Goal: Transaction & Acquisition: Purchase product/service

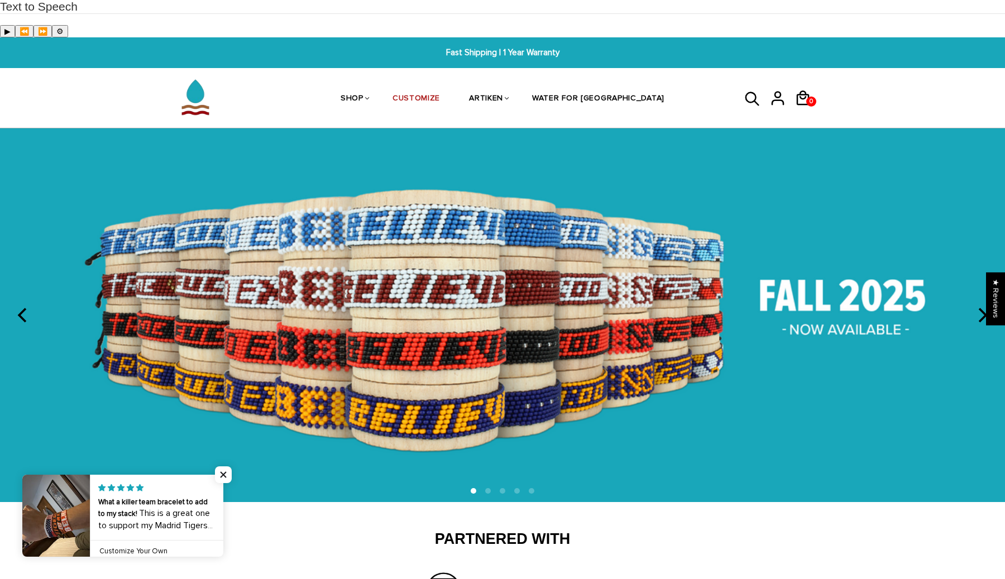
click at [747, 86] on icon at bounding box center [752, 99] width 17 height 27
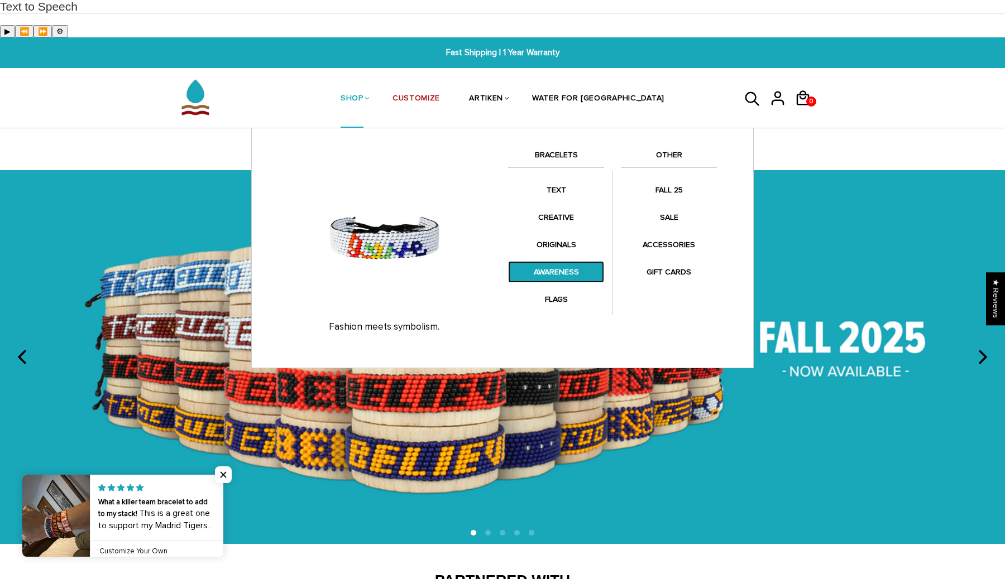
click at [549, 261] on link "AWARENESS" at bounding box center [556, 272] width 96 height 22
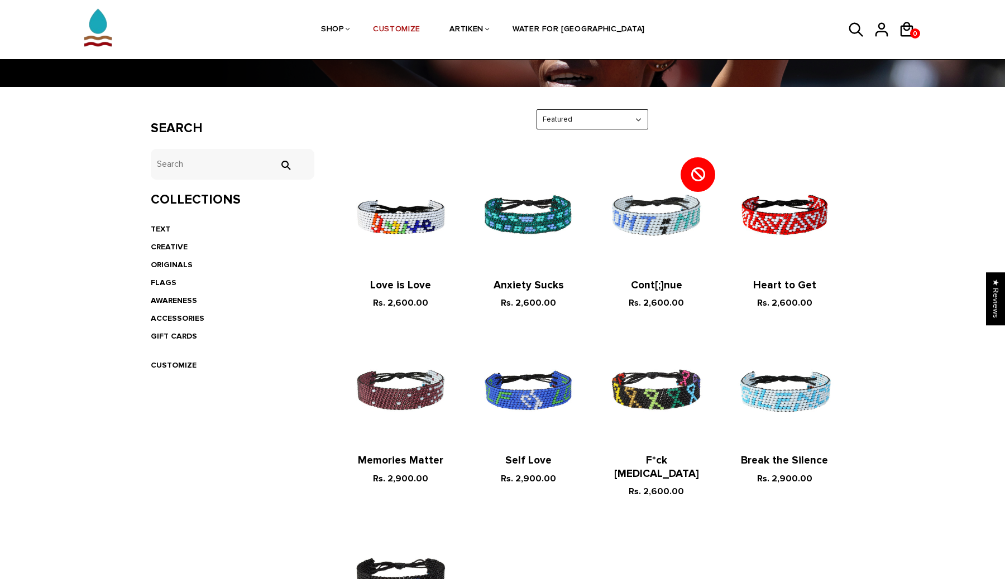
scroll to position [195, 0]
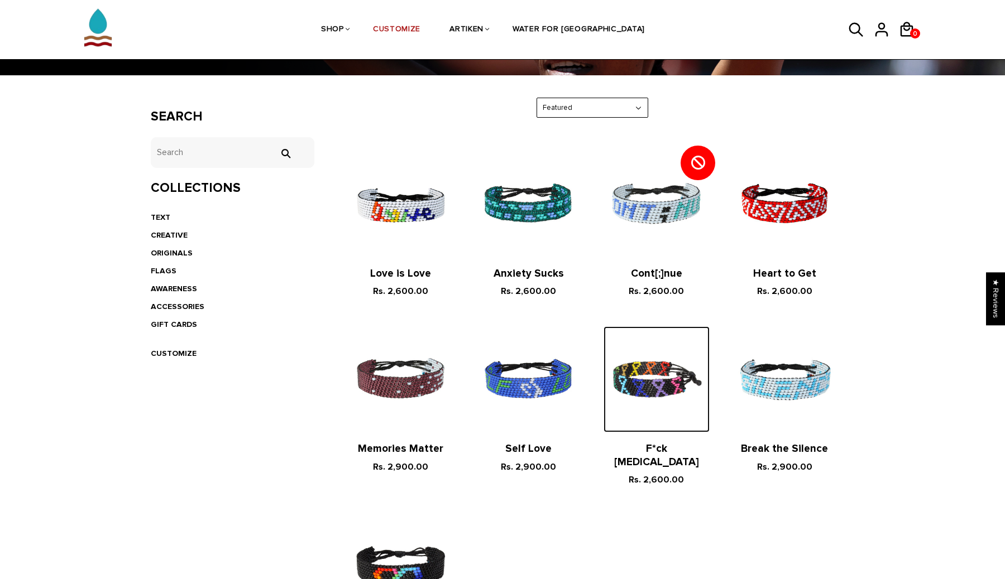
click at [674, 357] on img at bounding box center [655, 378] width 105 height 105
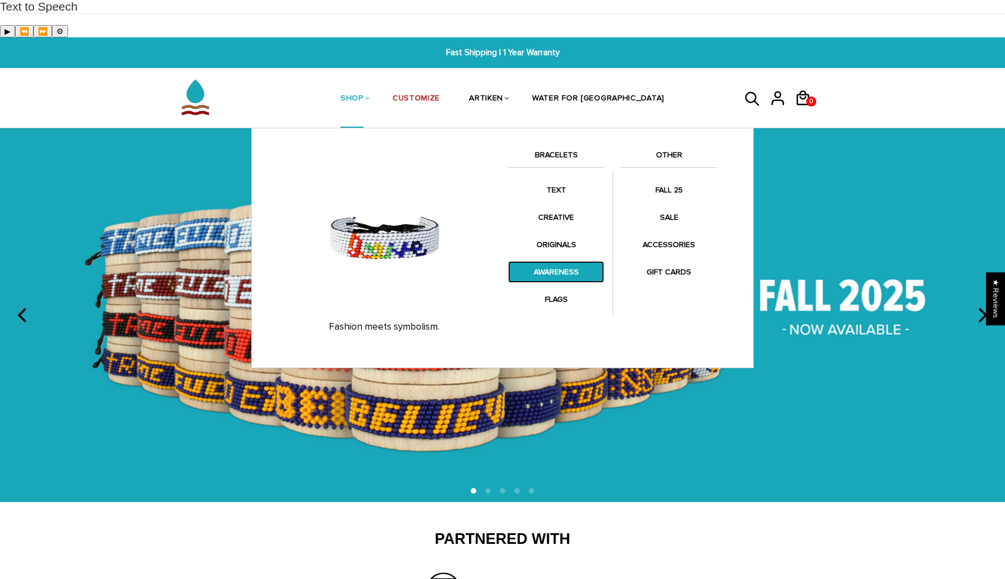
click at [567, 261] on link "AWARENESS" at bounding box center [556, 272] width 96 height 22
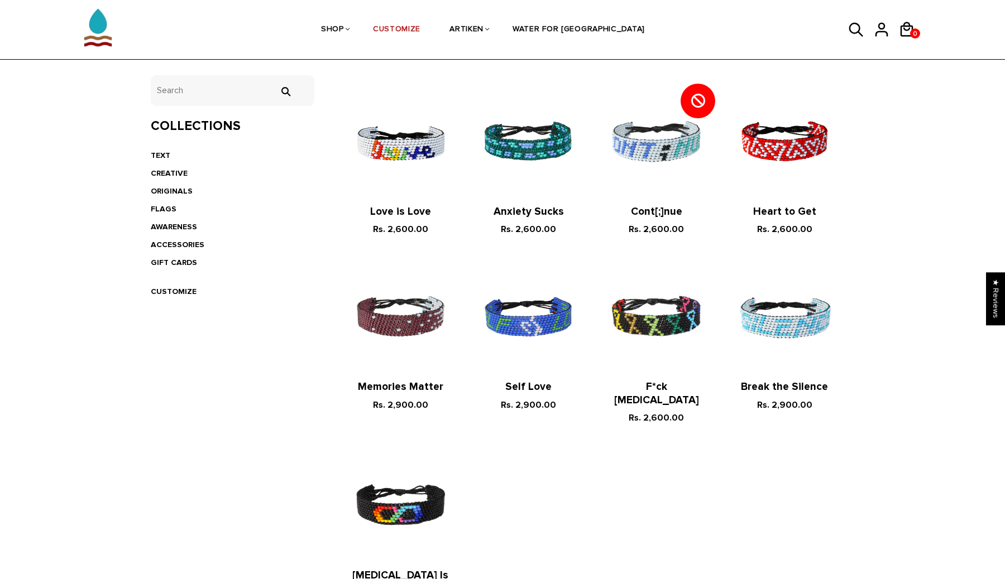
scroll to position [220, 0]
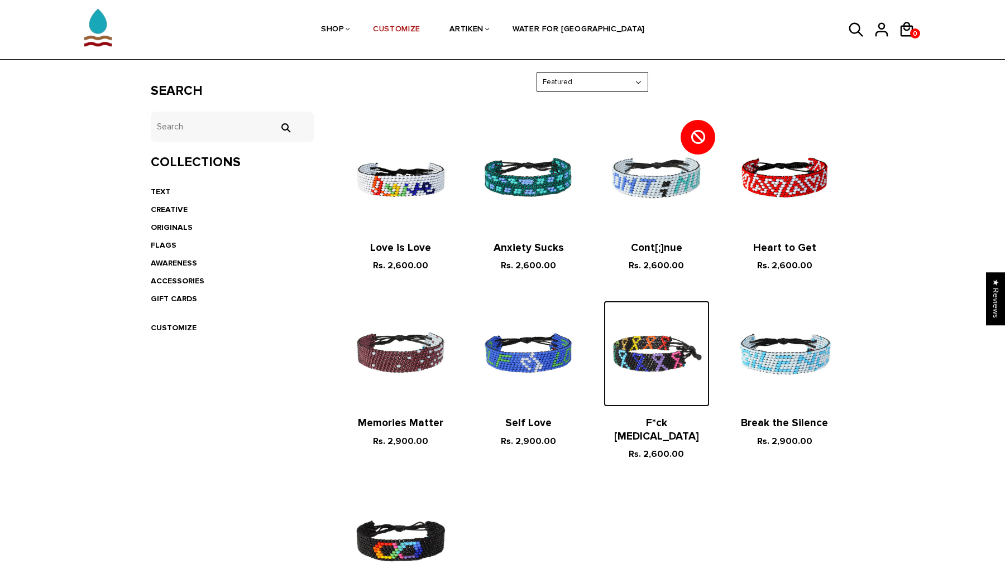
click at [652, 337] on img at bounding box center [655, 353] width 105 height 105
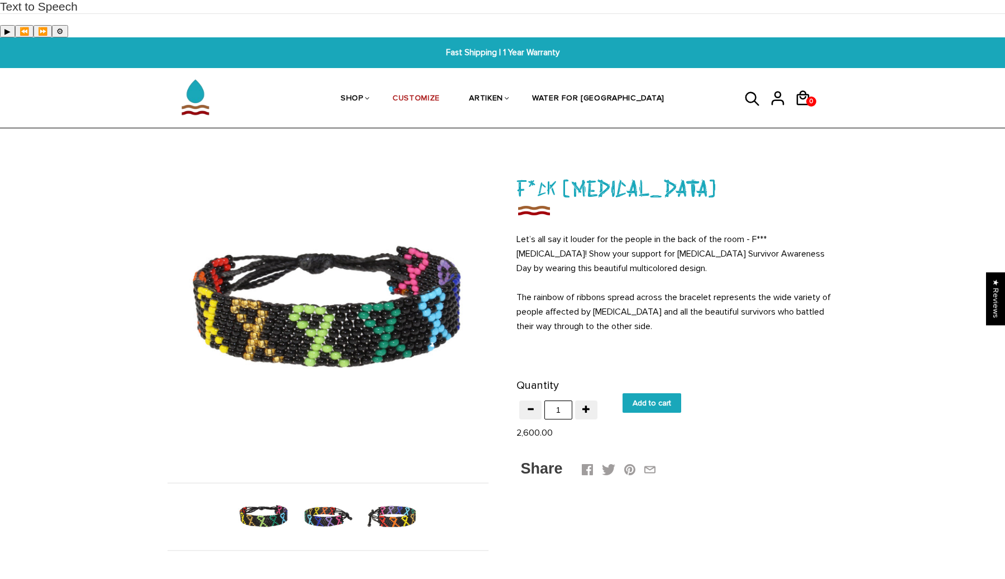
click at [372, 488] on img at bounding box center [391, 516] width 57 height 57
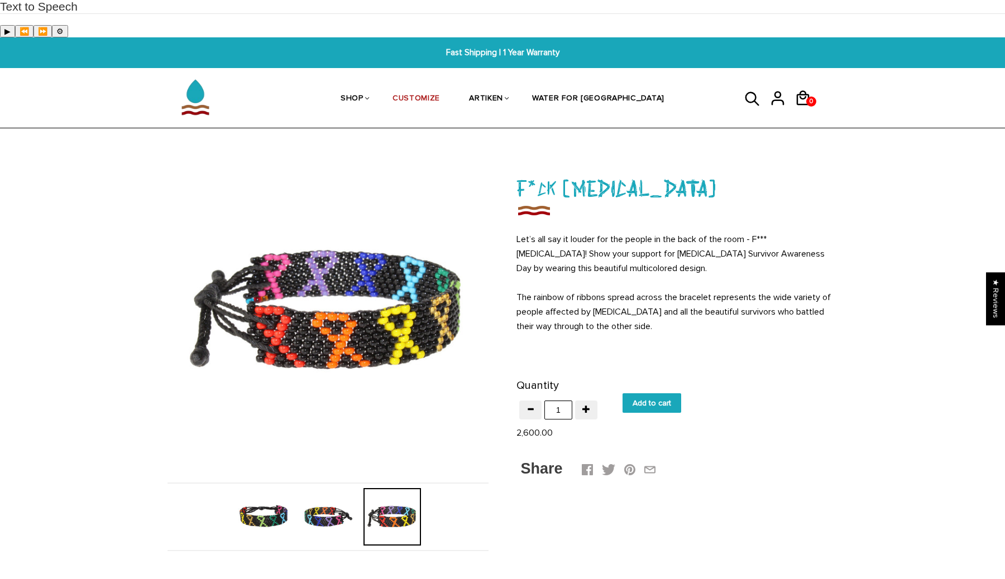
click at [314, 488] on img at bounding box center [327, 516] width 57 height 57
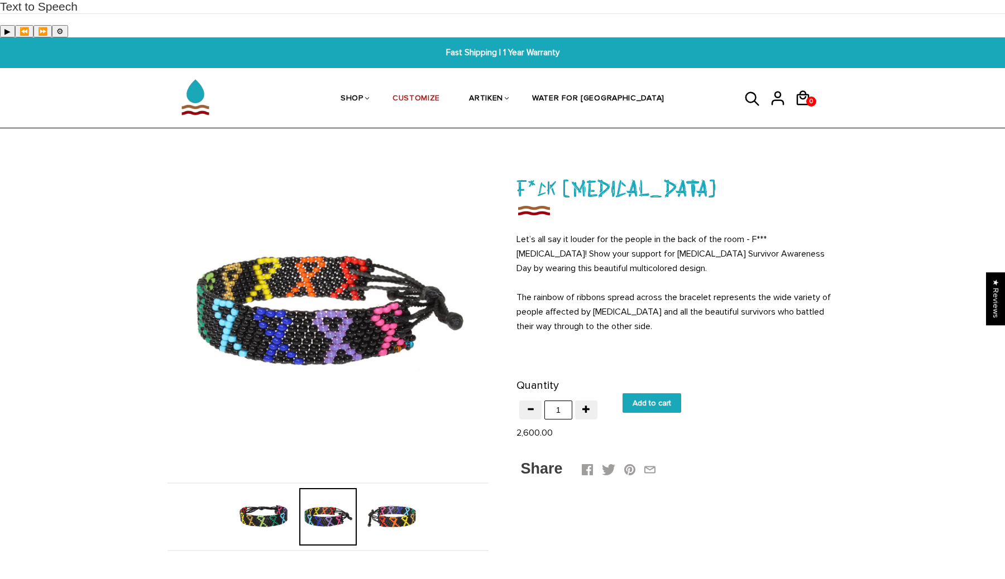
click at [256, 488] on img at bounding box center [263, 516] width 57 height 57
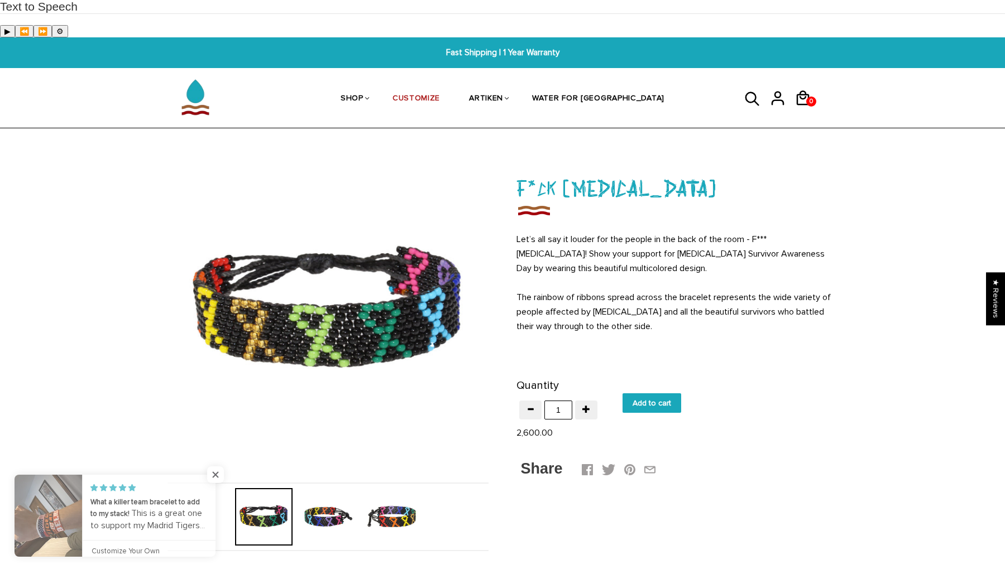
click at [385, 488] on img at bounding box center [391, 516] width 57 height 57
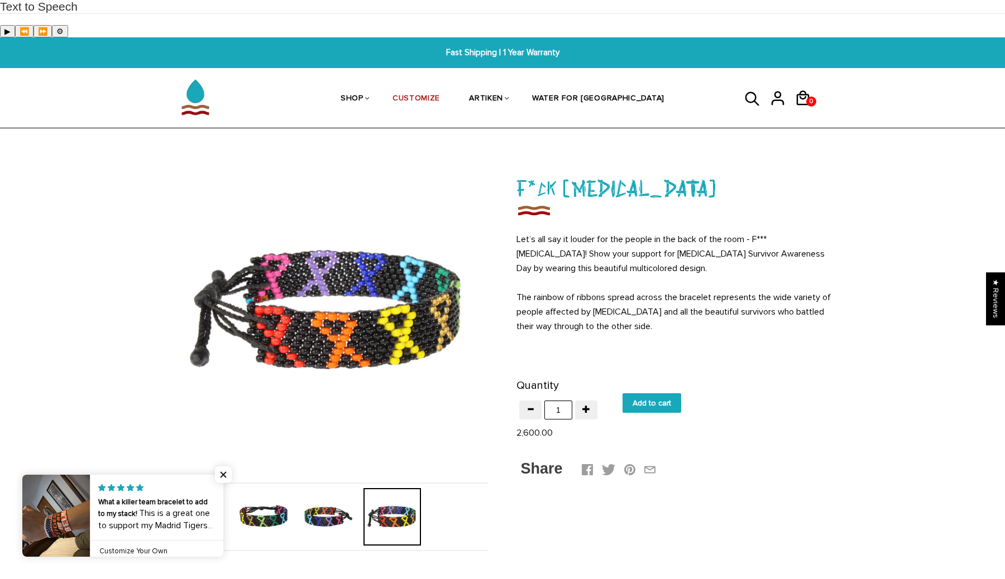
click at [320, 488] on img at bounding box center [327, 516] width 57 height 57
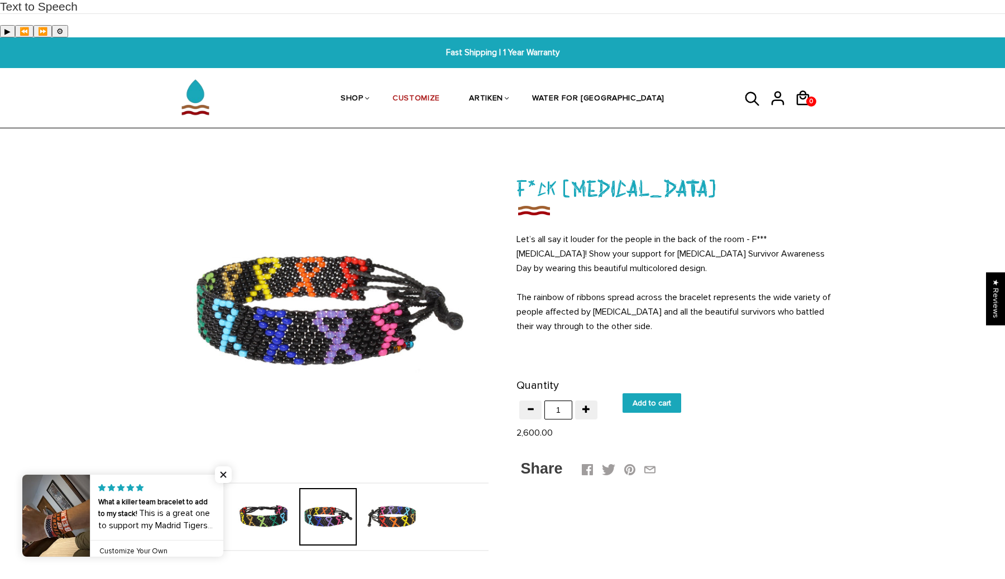
click at [247, 488] on img at bounding box center [263, 516] width 57 height 57
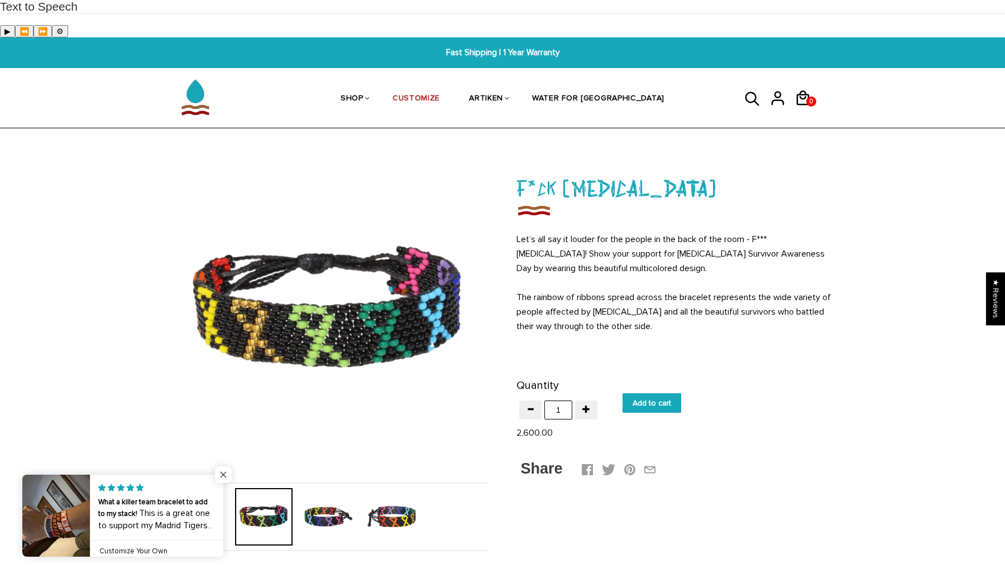
click at [224, 472] on span "Close popup widget" at bounding box center [223, 475] width 17 height 17
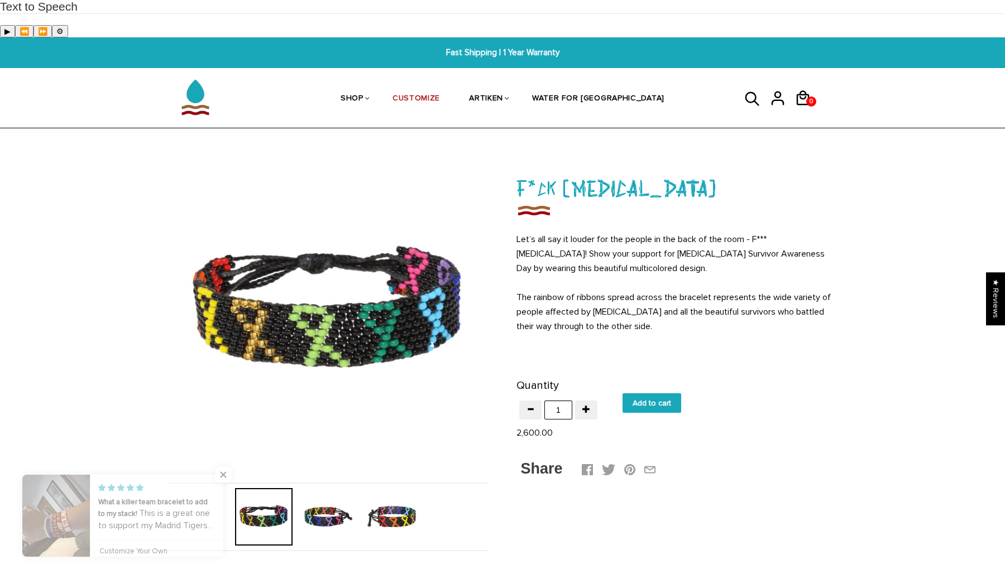
click at [355, 488] on img at bounding box center [327, 516] width 57 height 57
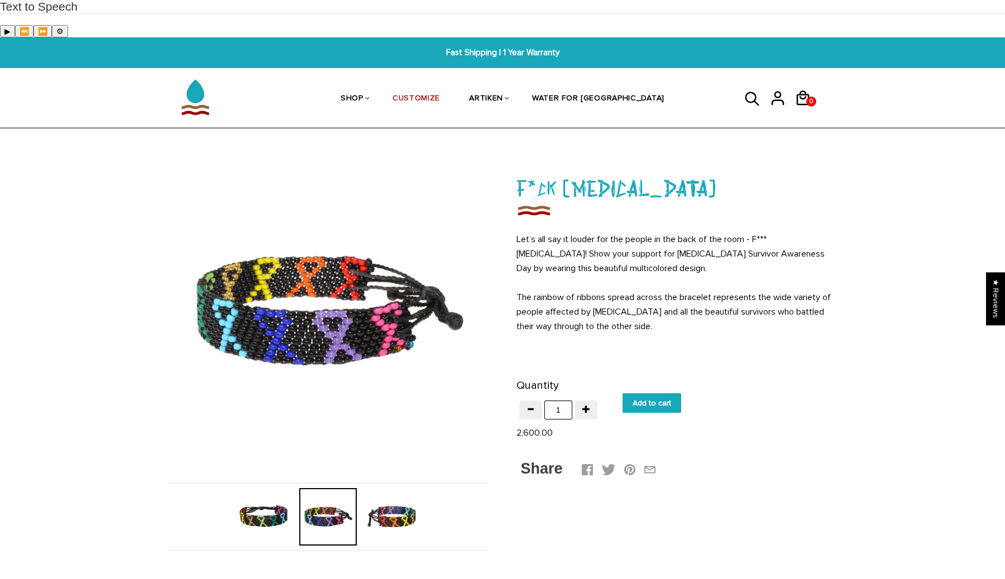
click at [413, 488] on img at bounding box center [391, 516] width 57 height 57
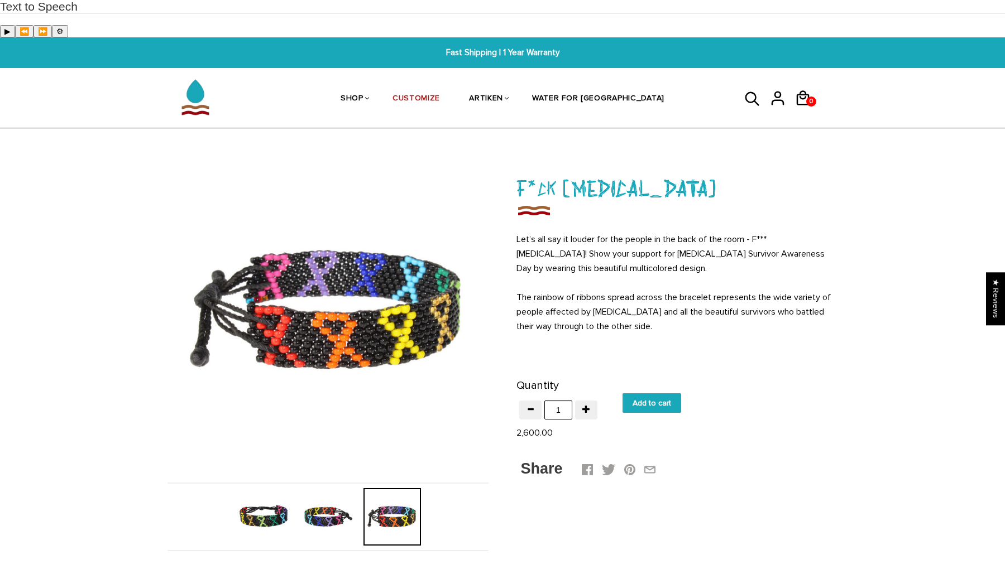
click at [269, 488] on img at bounding box center [263, 516] width 57 height 57
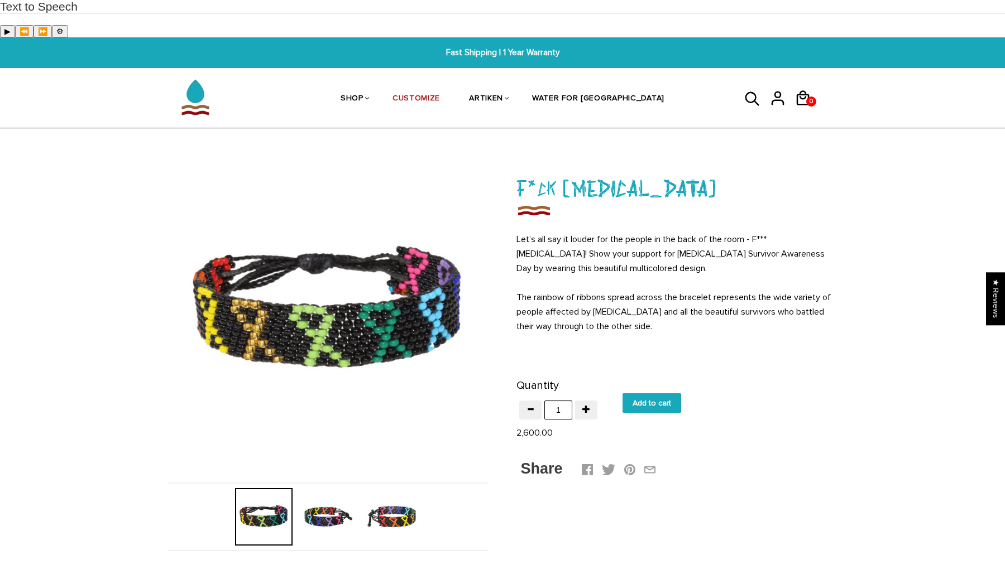
click at [249, 488] on div at bounding box center [264, 516] width 64 height 57
click at [629, 234] on p "Let’s all say it louder for the people in the back of the room - F*** Cancer! S…" at bounding box center [676, 254] width 321 height 44
